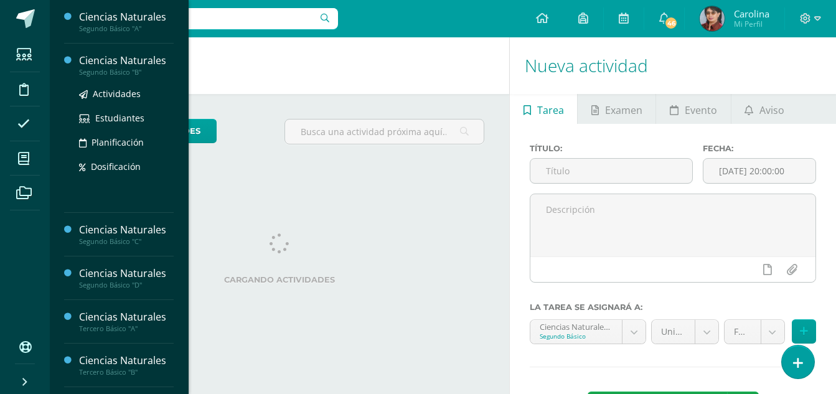
click at [148, 62] on div "Ciencias Naturales" at bounding box center [126, 61] width 95 height 14
click at [143, 63] on div "Ciencias Naturales" at bounding box center [126, 61] width 95 height 14
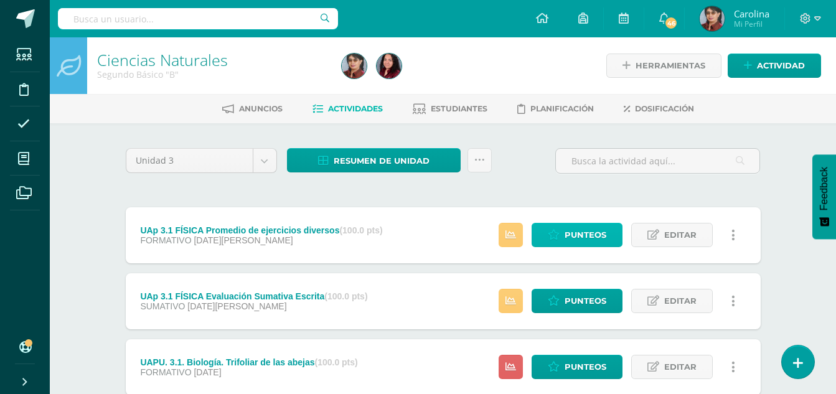
click at [603, 234] on span "Punteos" at bounding box center [586, 234] width 42 height 23
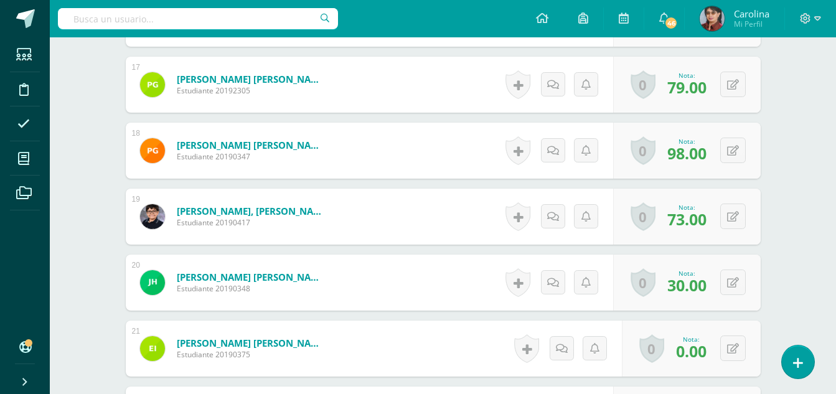
scroll to position [1469, 0]
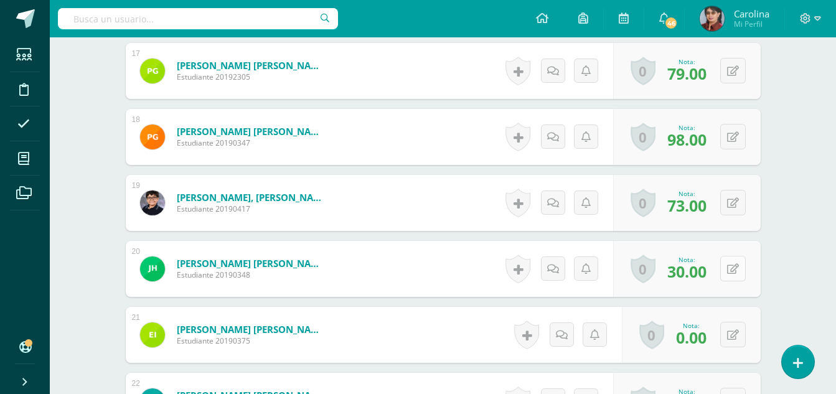
click at [734, 272] on button at bounding box center [733, 269] width 26 height 26
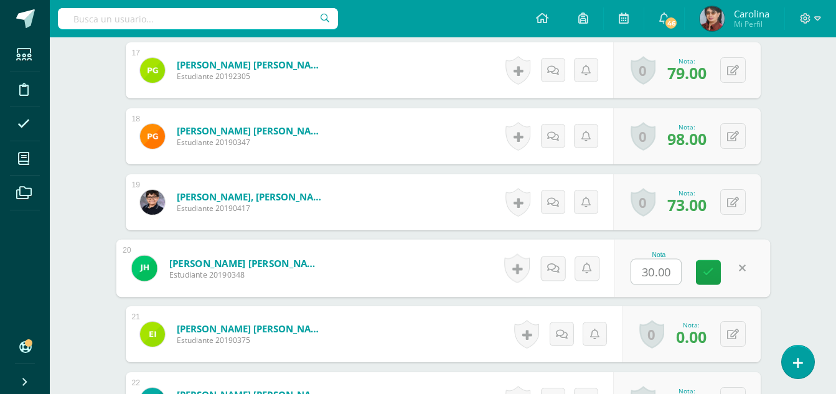
scroll to position [1470, 0]
type input "80"
